Goal: Find contact information: Find contact information

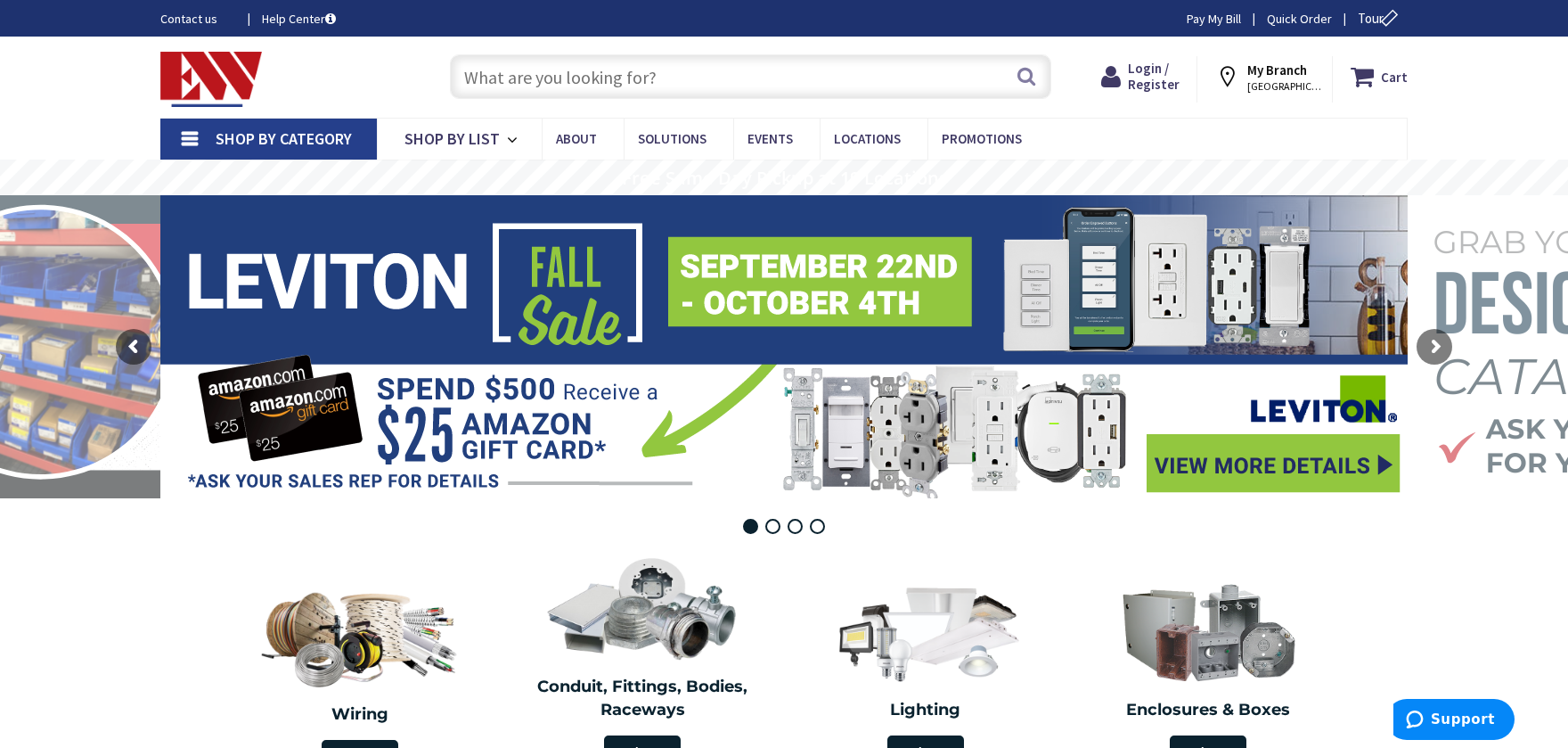
click at [1244, 77] on icon at bounding box center [1231, 77] width 32 height 32
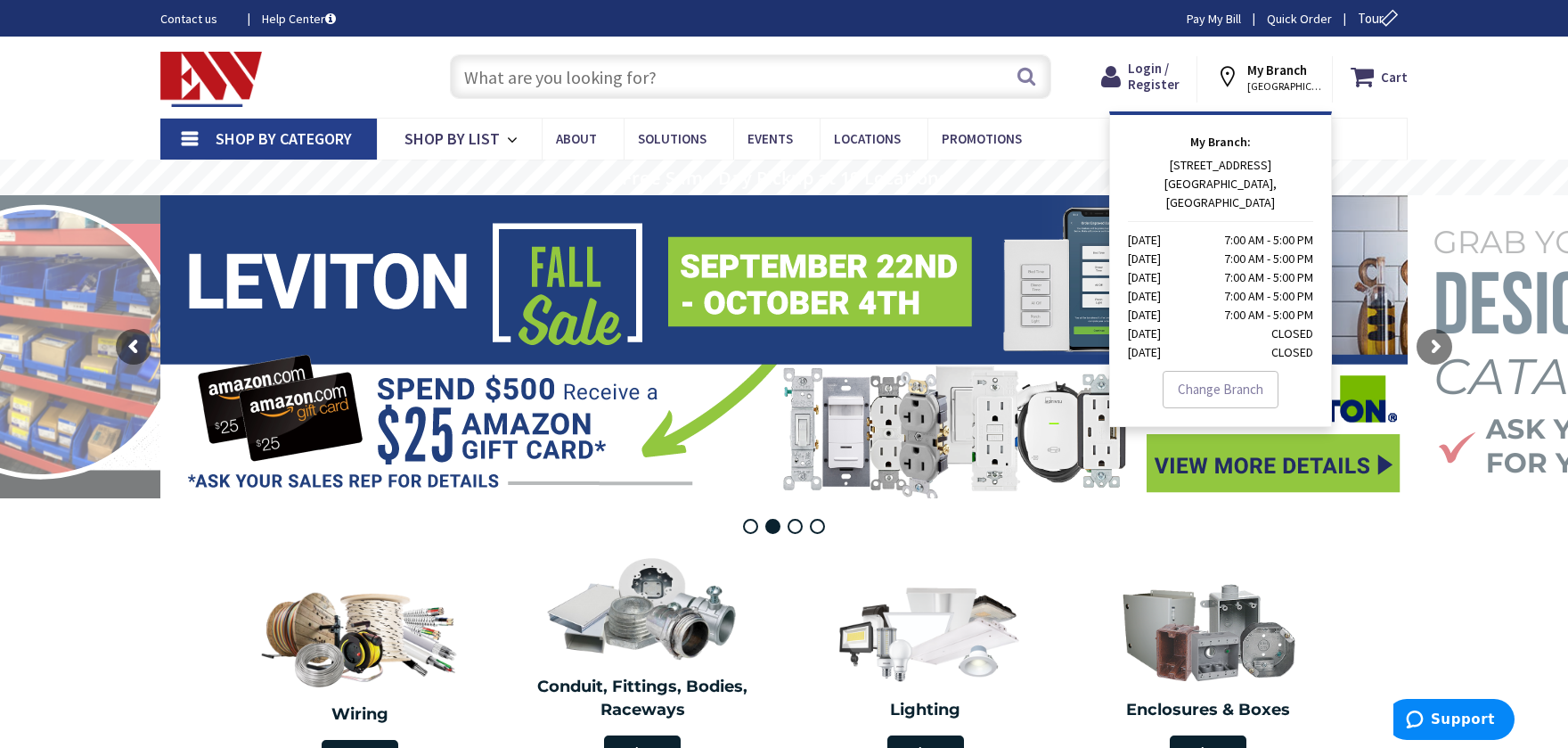
click at [1288, 85] on span "[GEOGRAPHIC_DATA], [GEOGRAPHIC_DATA]" at bounding box center [1285, 86] width 76 height 14
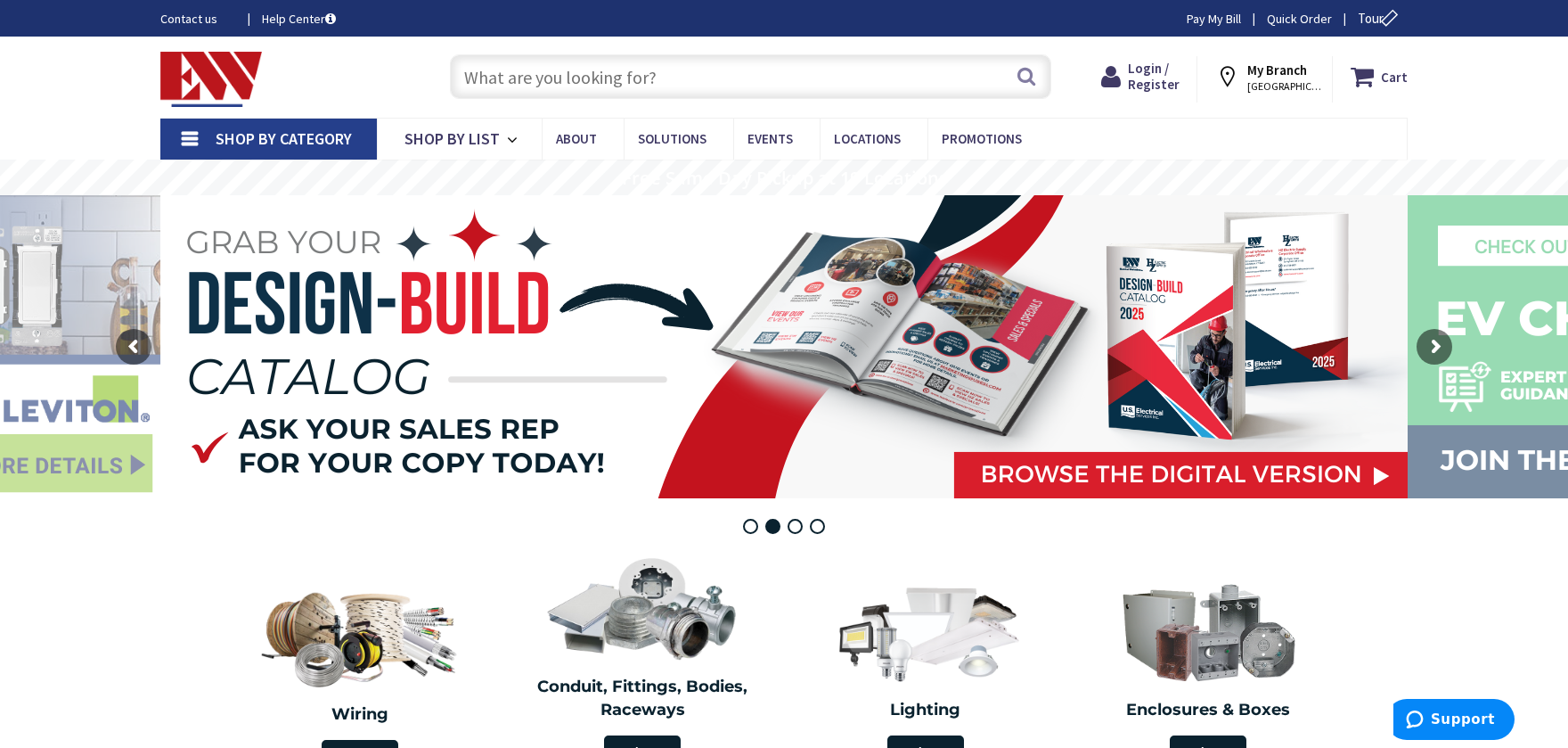
click at [194, 17] on link "Contact us" at bounding box center [196, 19] width 73 height 18
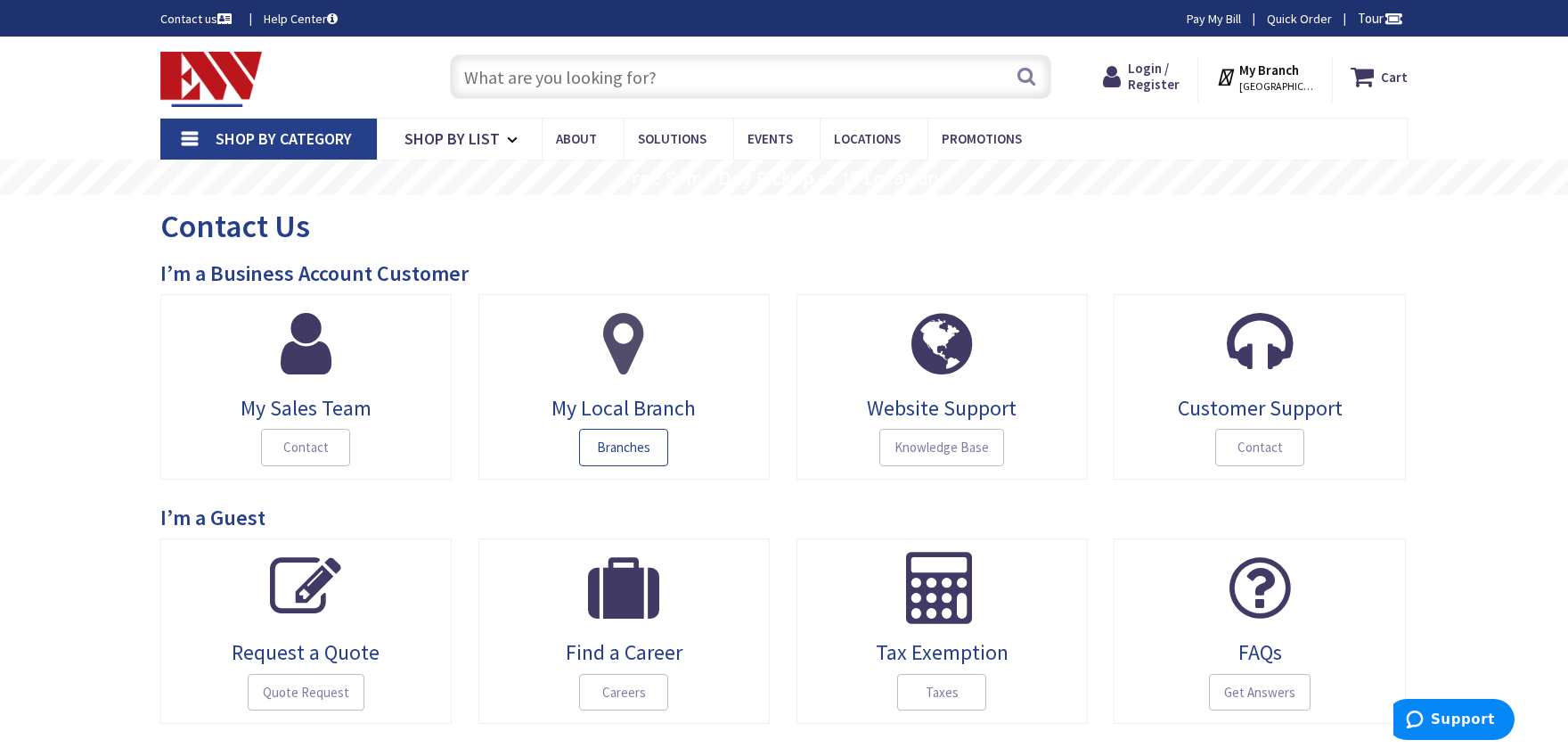
click at [633, 448] on span "Branches" at bounding box center [624, 447] width 89 height 38
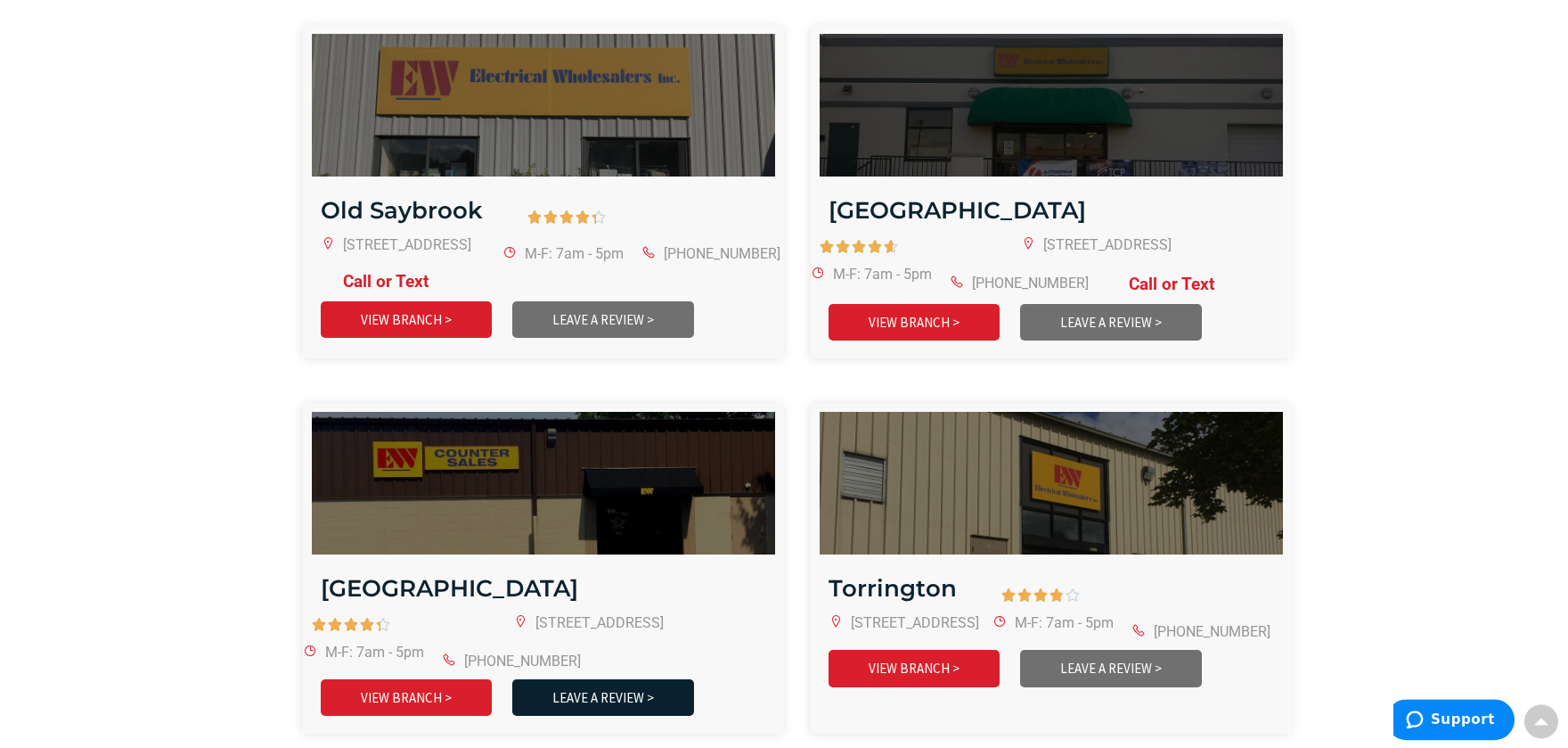
scroll to position [3454, 0]
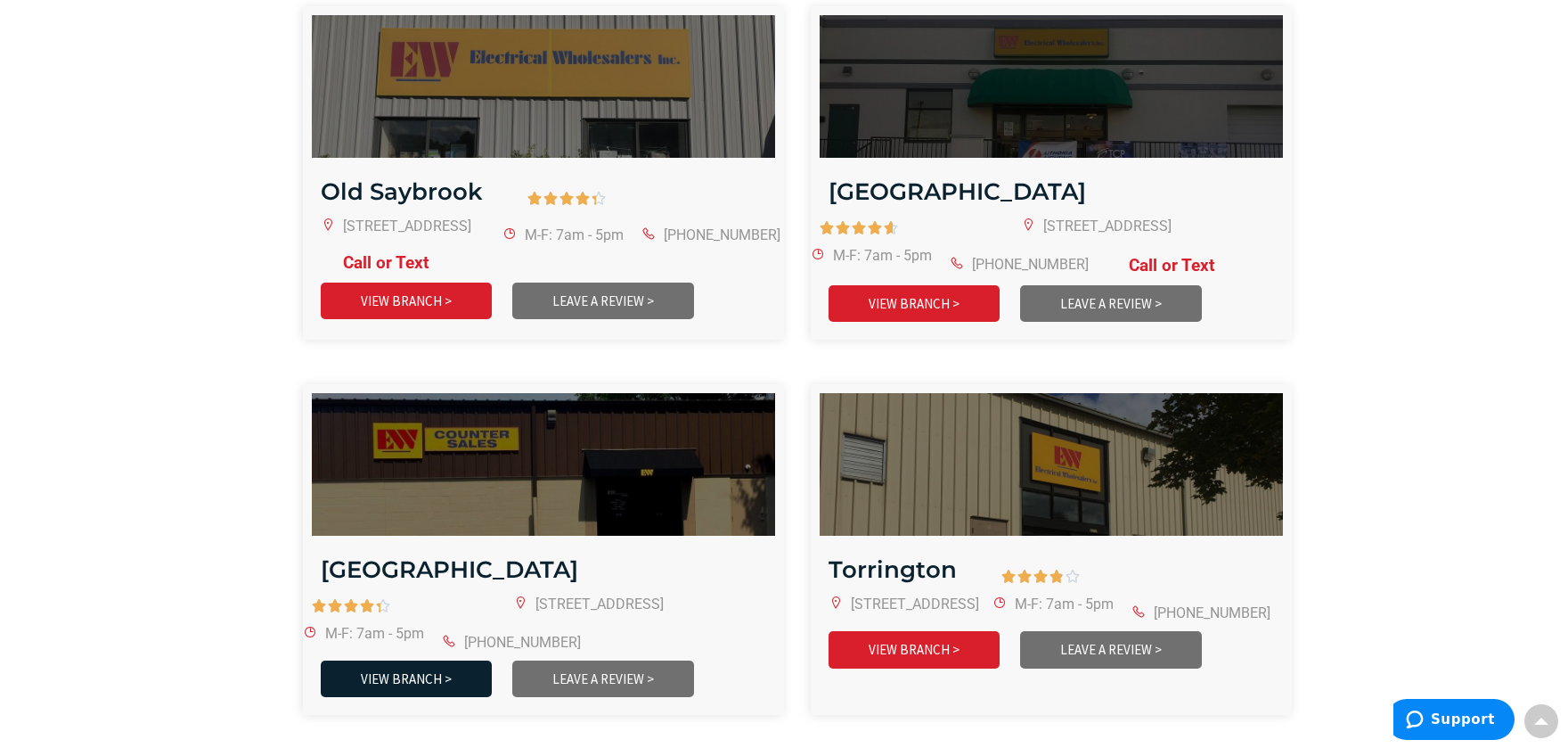
click at [437, 661] on link "VIEW BRANCH >" at bounding box center [406, 679] width 171 height 37
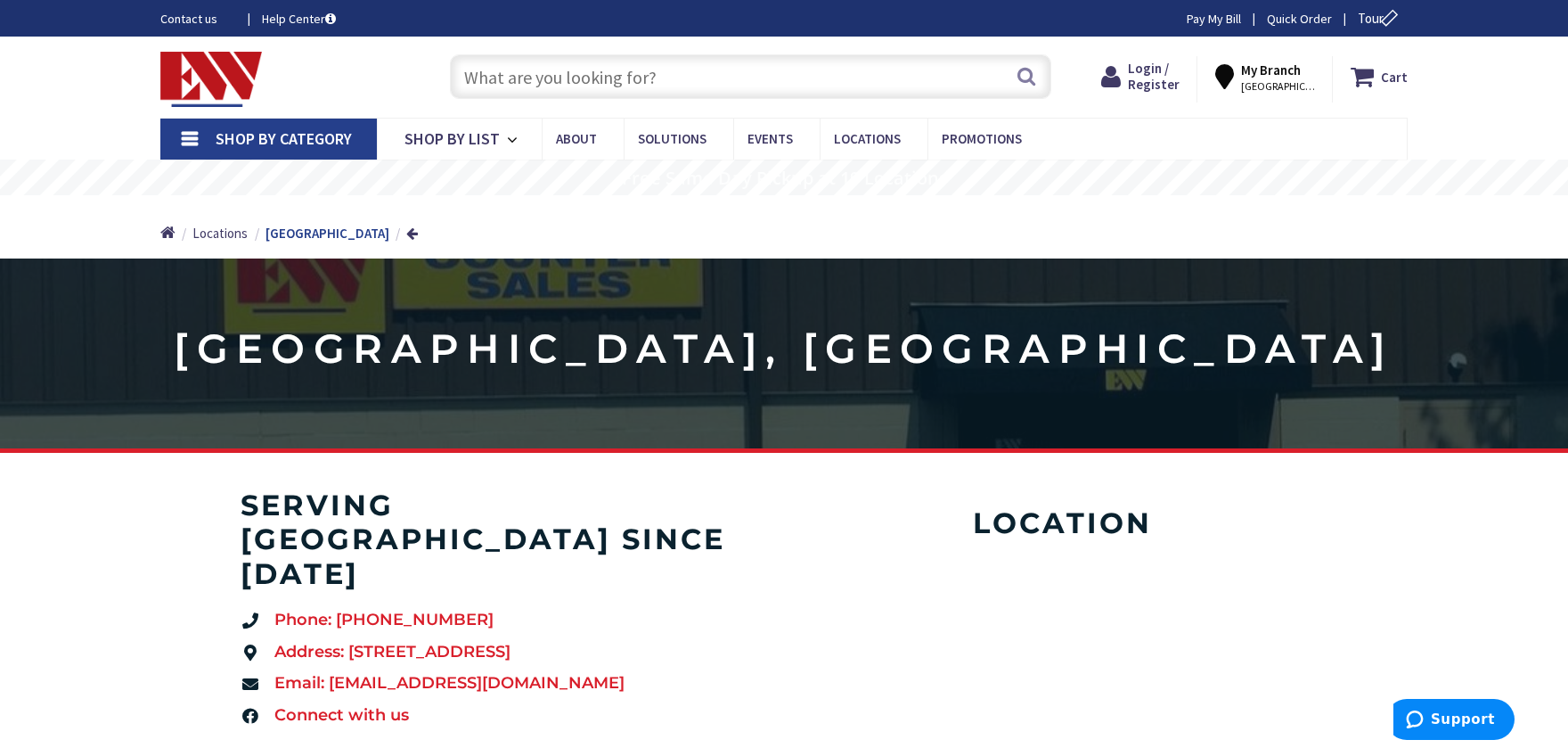
click at [431, 638] on ul "Phone: [PHONE_NUMBER] Address: [STREET_ADDRESS] Email: [EMAIL_ADDRESS][DOMAIN_N…" at bounding box center [503, 668] width 526 height 119
click at [433, 671] on span "Email: Stratfordbranch@ew-inc.com" at bounding box center [447, 683] width 355 height 23
